Goal: Information Seeking & Learning: Learn about a topic

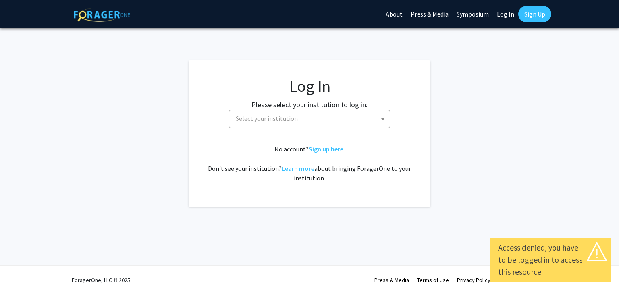
select select
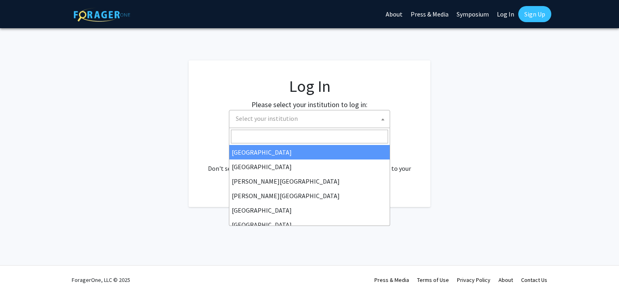
click at [290, 124] on span "Select your institution" at bounding box center [310, 118] width 157 height 17
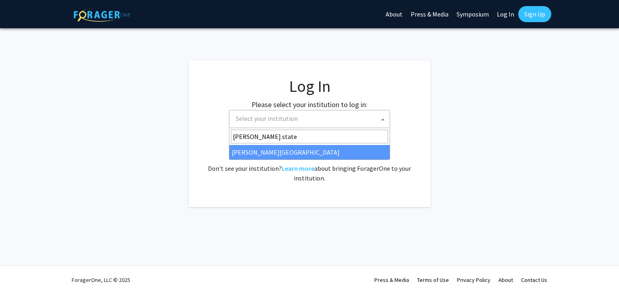
type input "[PERSON_NAME] state"
select select "21"
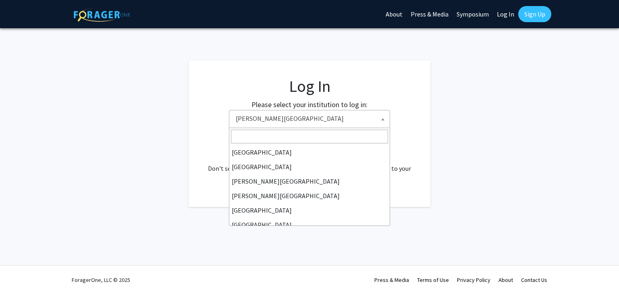
scroll to position [282, 0]
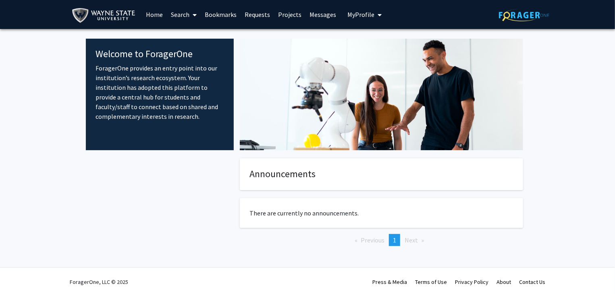
click at [181, 12] on link "Search" at bounding box center [184, 14] width 34 height 28
click at [191, 52] on span "Students" at bounding box center [191, 53] width 49 height 16
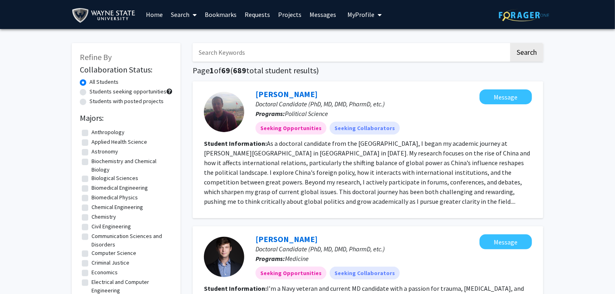
click at [89, 93] on label "Students seeking opportunities" at bounding box center [127, 91] width 77 height 8
click at [89, 93] on input "Students seeking opportunities" at bounding box center [91, 89] width 5 height 5
radio input "true"
click at [91, 139] on label "Applied Health Science" at bounding box center [119, 142] width 56 height 8
click at [91, 139] on input "Applied Health Science" at bounding box center [93, 140] width 5 height 5
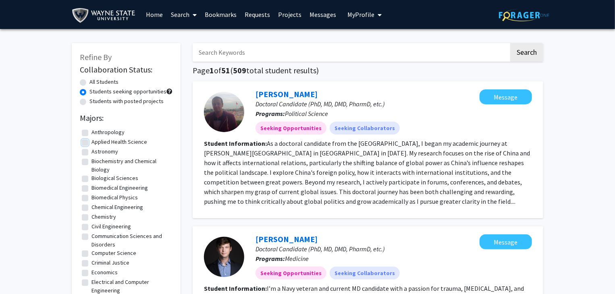
checkbox input "true"
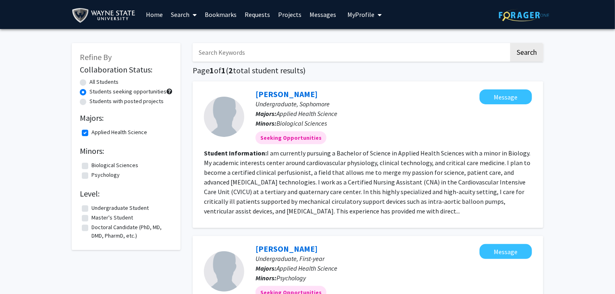
click at [91, 163] on label "Biological Sciences" at bounding box center [114, 165] width 47 height 8
click at [91, 163] on input "Biological Sciences" at bounding box center [93, 163] width 5 height 5
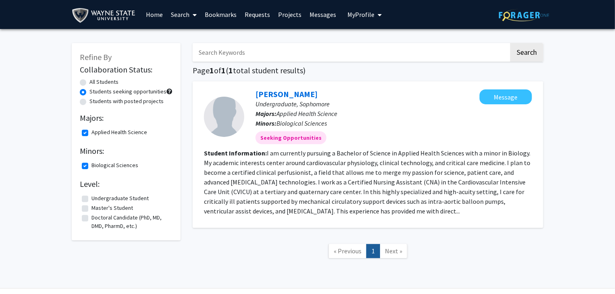
click at [91, 164] on label "Biological Sciences" at bounding box center [114, 165] width 47 height 8
click at [91, 164] on input "Biological Sciences" at bounding box center [93, 163] width 5 height 5
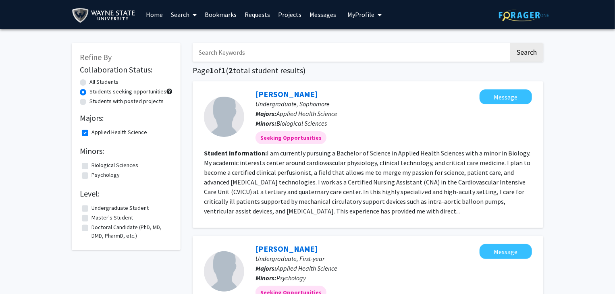
click at [86, 205] on fg-checkbox "Undergraduate Student Undergraduate Student" at bounding box center [126, 209] width 89 height 10
click at [91, 210] on label "Undergraduate Student" at bounding box center [119, 208] width 57 height 8
click at [91, 209] on input "Undergraduate Student" at bounding box center [93, 206] width 5 height 5
checkbox input "true"
click at [91, 163] on label "Biological Sciences" at bounding box center [114, 165] width 47 height 8
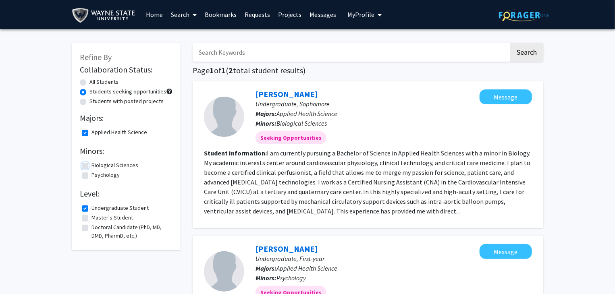
click at [91, 163] on input "Biological Sciences" at bounding box center [93, 163] width 5 height 5
checkbox input "true"
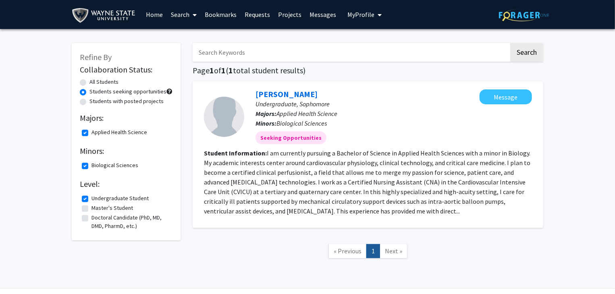
click at [89, 82] on label "All Students" at bounding box center [103, 82] width 29 height 8
click at [89, 82] on input "All Students" at bounding box center [91, 80] width 5 height 5
radio input "true"
click at [86, 81] on div "All Students" at bounding box center [126, 83] width 93 height 10
click at [189, 18] on link "Search" at bounding box center [184, 14] width 34 height 28
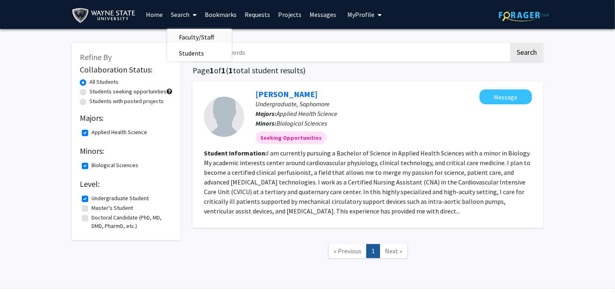
click at [189, 33] on span "Faculty/Staff" at bounding box center [196, 37] width 59 height 16
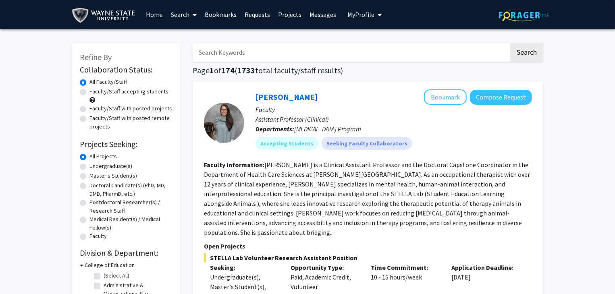
click at [89, 167] on label "Undergraduate(s)" at bounding box center [110, 166] width 43 height 8
click at [89, 167] on input "Undergraduate(s)" at bounding box center [91, 164] width 5 height 5
radio input "true"
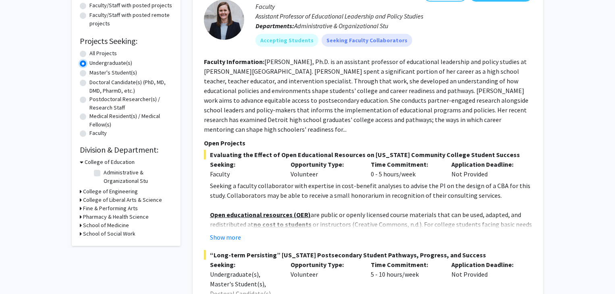
scroll to position [109, 0]
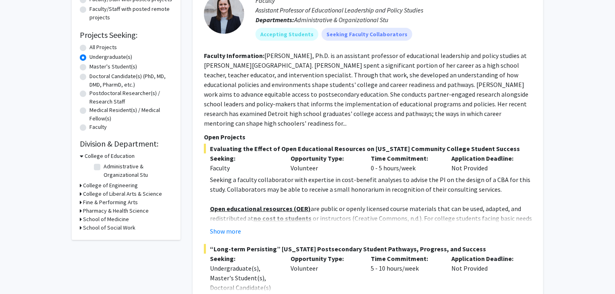
click at [93, 219] on h3 "School of Medicine" at bounding box center [106, 219] width 46 height 8
click at [104, 230] on label "Obstetrics/Gynecology" at bounding box center [132, 230] width 57 height 8
click at [104, 230] on input "Obstetrics/Gynecology" at bounding box center [106, 228] width 5 height 5
checkbox input "true"
